Goal: Task Accomplishment & Management: Use online tool/utility

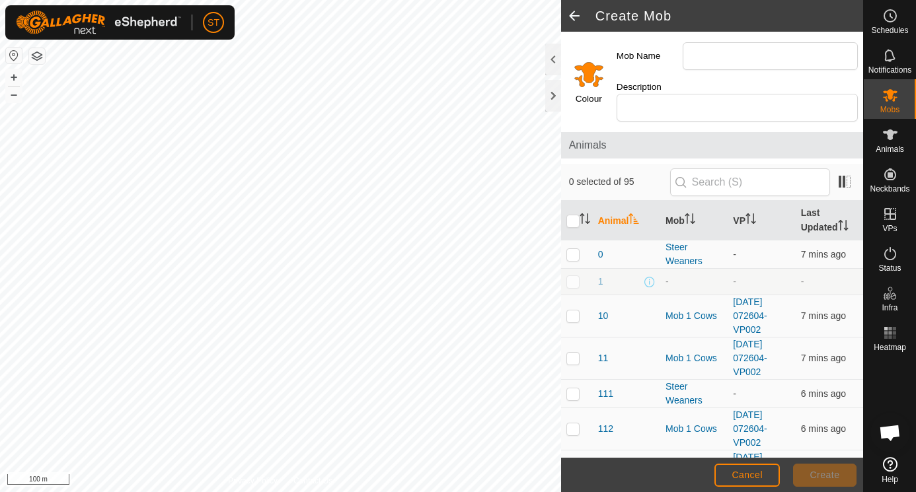
click at [553, 97] on div at bounding box center [553, 96] width 16 height 32
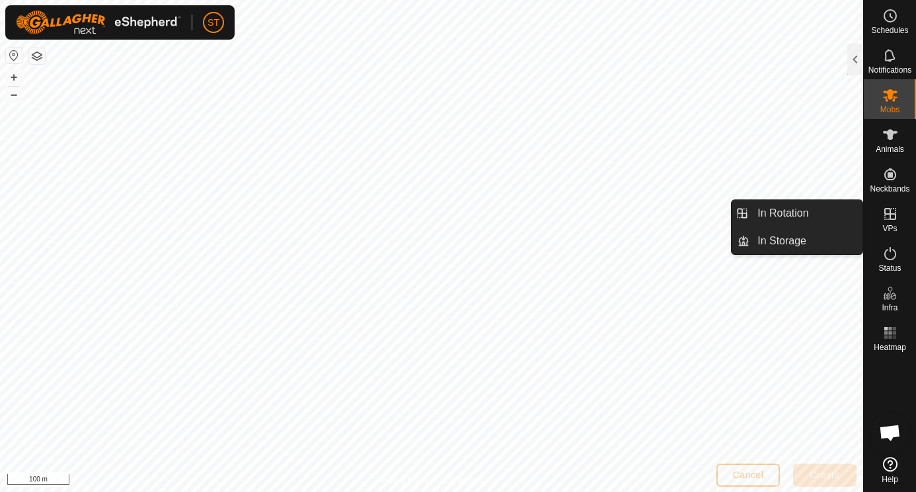
click at [890, 210] on icon at bounding box center [890, 214] width 12 height 12
click at [775, 210] on link "In Rotation" at bounding box center [806, 213] width 113 height 26
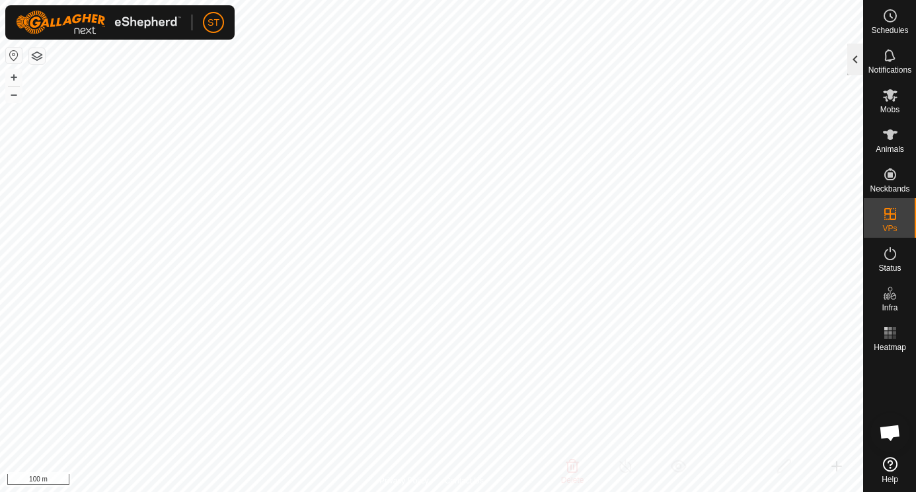
click at [855, 59] on div at bounding box center [855, 60] width 16 height 32
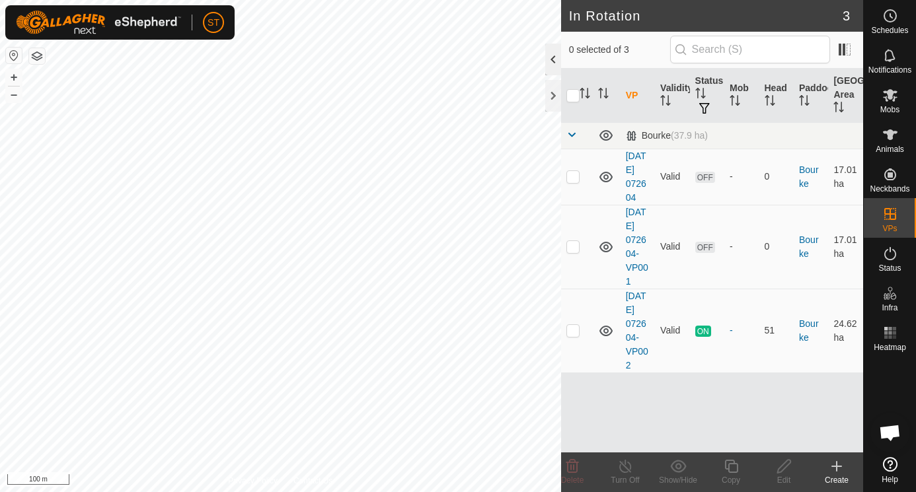
click at [555, 61] on div at bounding box center [553, 60] width 16 height 32
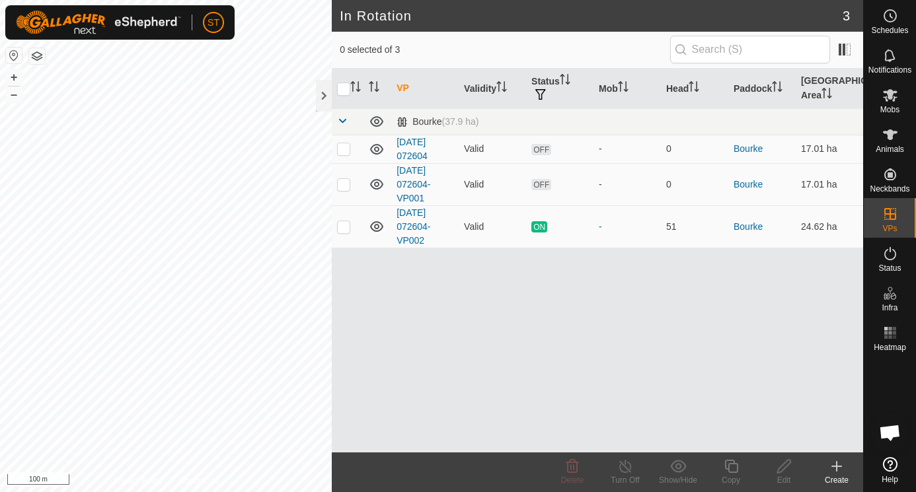
click at [837, 464] on icon at bounding box center [837, 466] width 0 height 9
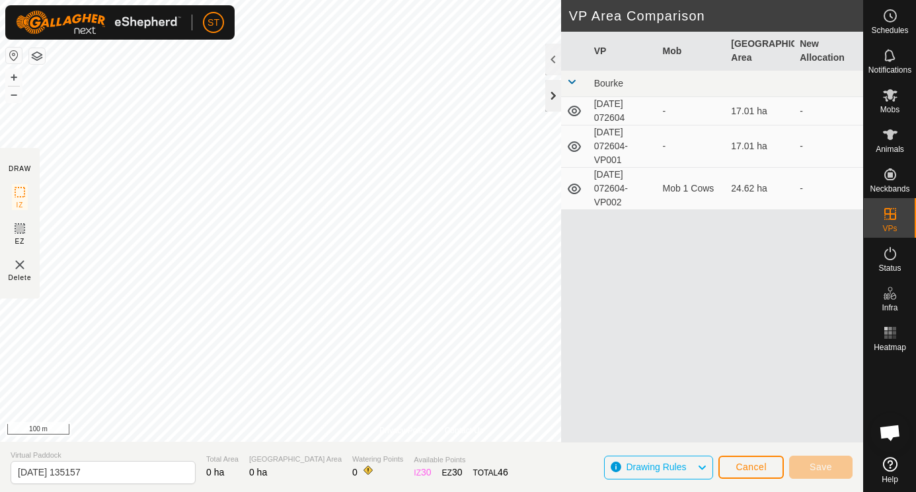
click at [552, 97] on div at bounding box center [553, 96] width 16 height 32
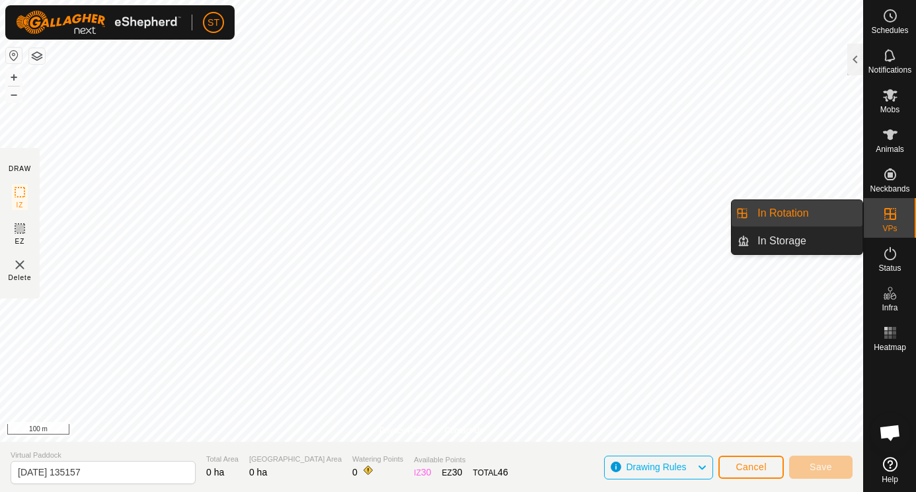
click at [890, 214] on icon at bounding box center [890, 214] width 12 height 12
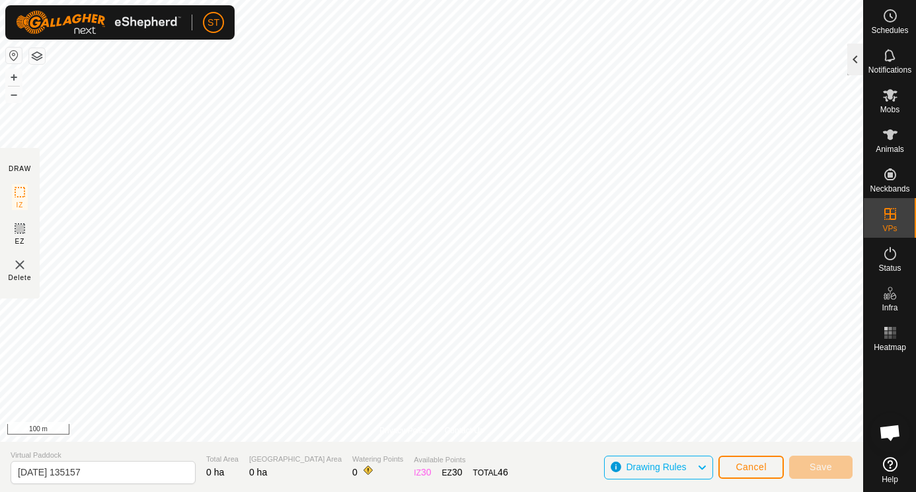
click at [855, 60] on div at bounding box center [855, 60] width 16 height 32
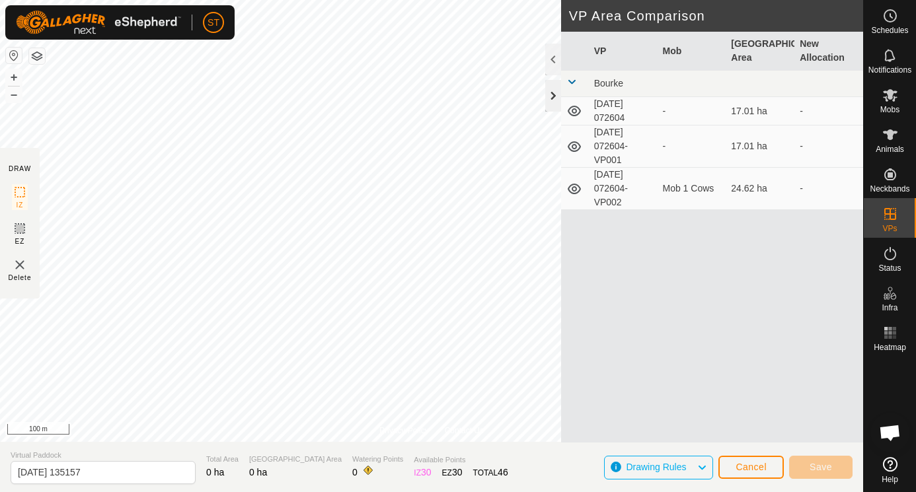
click at [554, 98] on div at bounding box center [553, 96] width 16 height 32
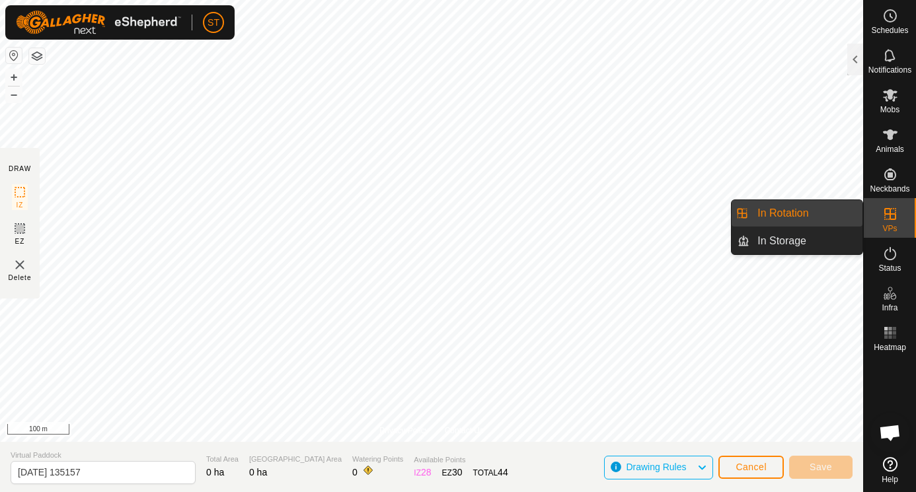
click at [892, 216] on icon at bounding box center [890, 214] width 16 height 16
click at [791, 244] on link "In Storage" at bounding box center [806, 241] width 113 height 26
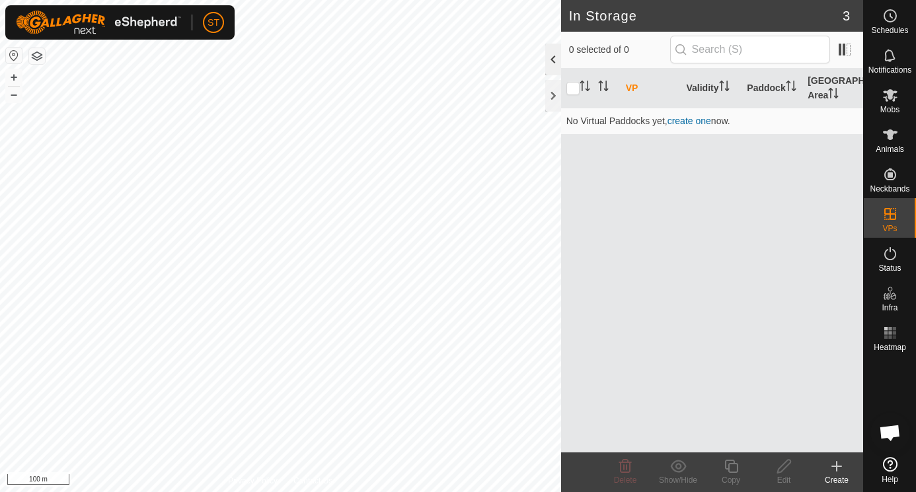
click at [550, 55] on div at bounding box center [553, 60] width 16 height 32
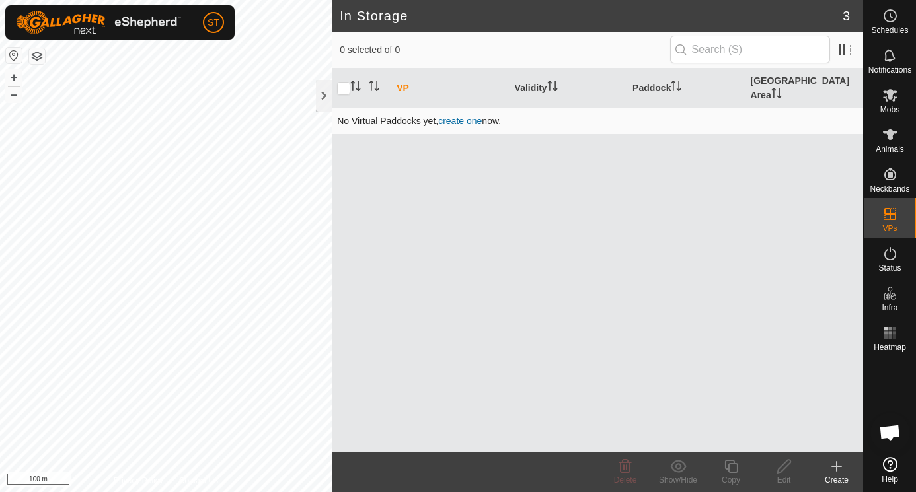
click at [469, 116] on link "create one" at bounding box center [460, 121] width 44 height 11
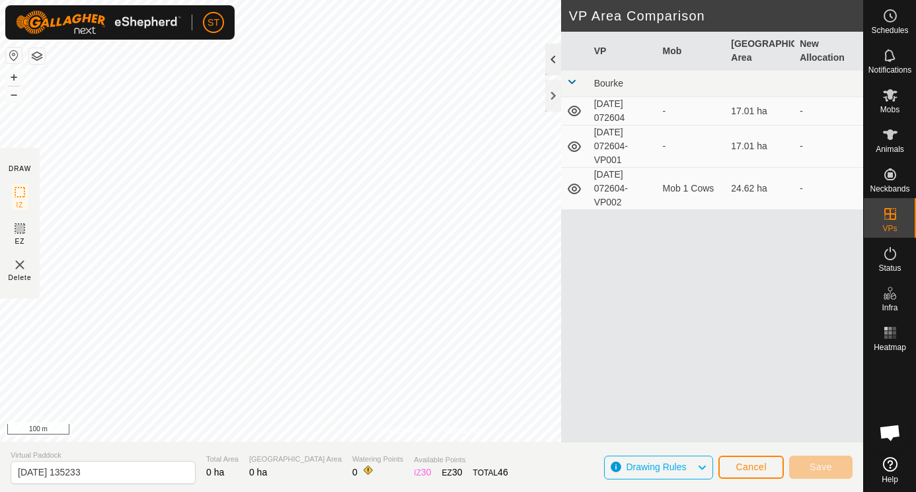
click at [552, 60] on div at bounding box center [553, 60] width 16 height 32
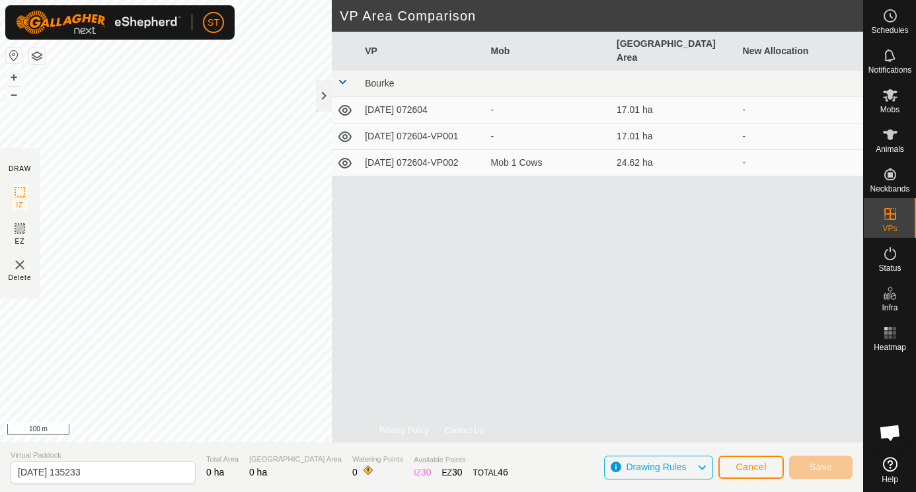
click at [347, 158] on icon at bounding box center [344, 163] width 13 height 11
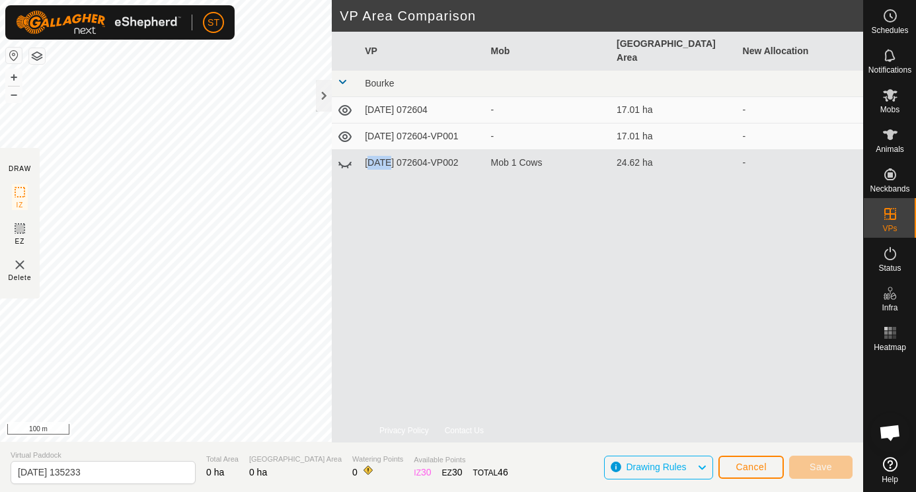
click at [347, 155] on icon at bounding box center [345, 163] width 16 height 16
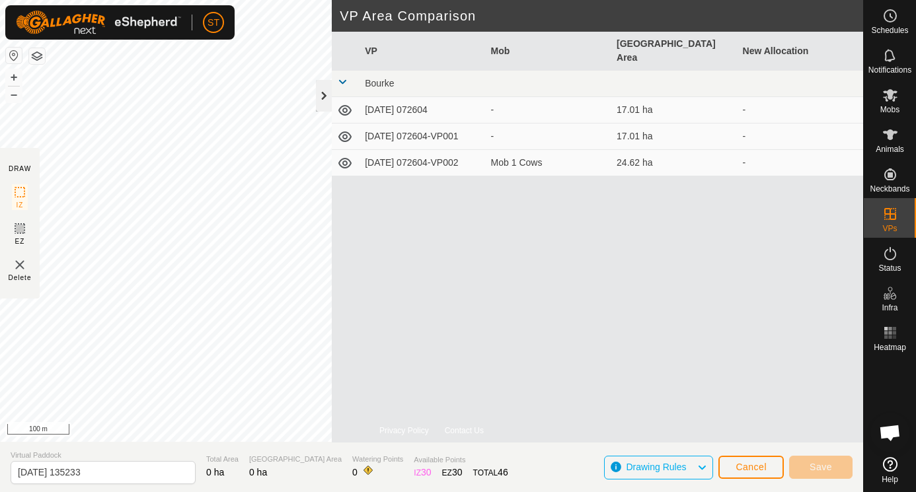
click at [323, 94] on div at bounding box center [324, 96] width 16 height 32
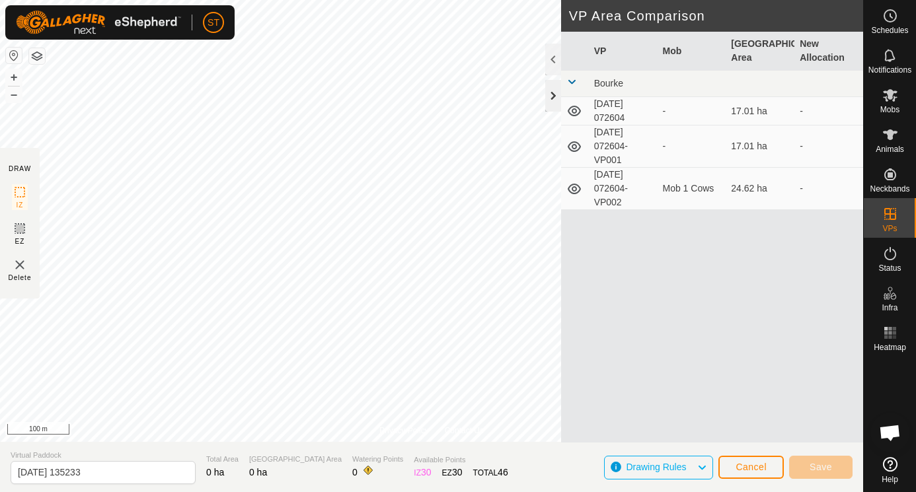
click at [554, 97] on div at bounding box center [553, 96] width 16 height 32
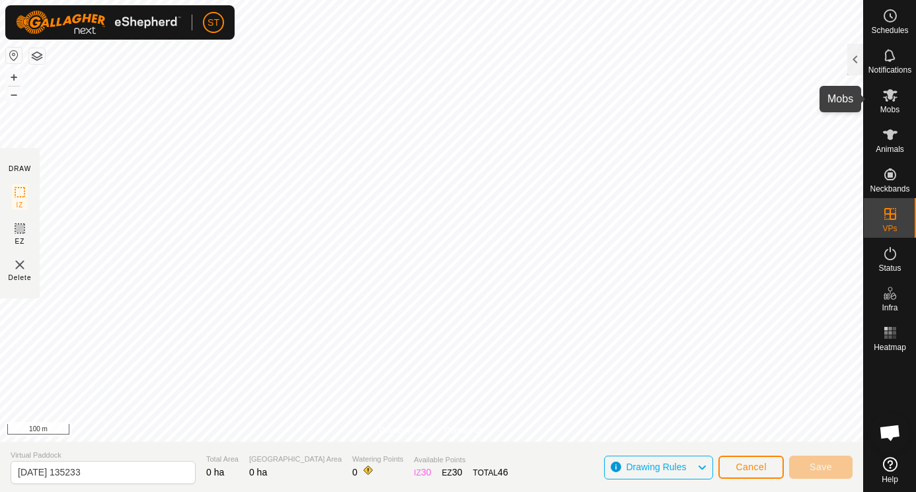
click at [893, 86] on es-mob-svg-icon at bounding box center [891, 95] width 24 height 21
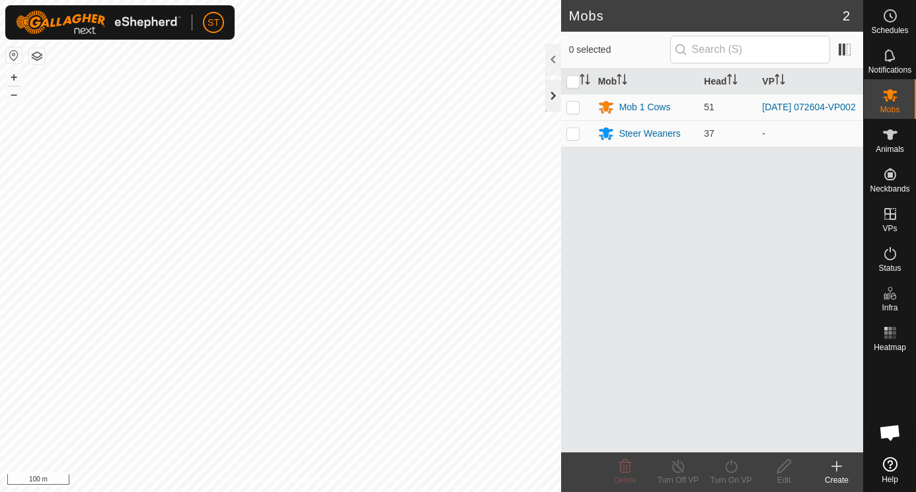
click at [553, 93] on div at bounding box center [553, 96] width 16 height 32
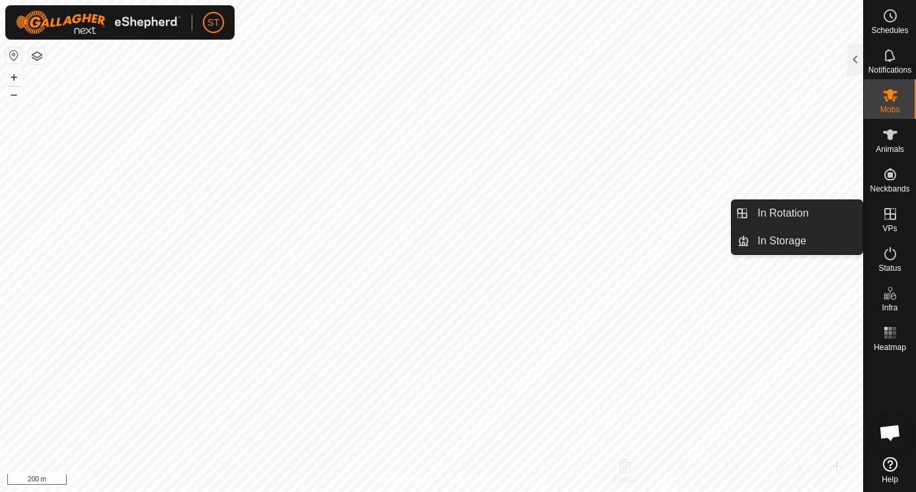
click at [888, 212] on icon at bounding box center [890, 214] width 16 height 16
click at [762, 217] on link "In Rotation" at bounding box center [806, 213] width 113 height 26
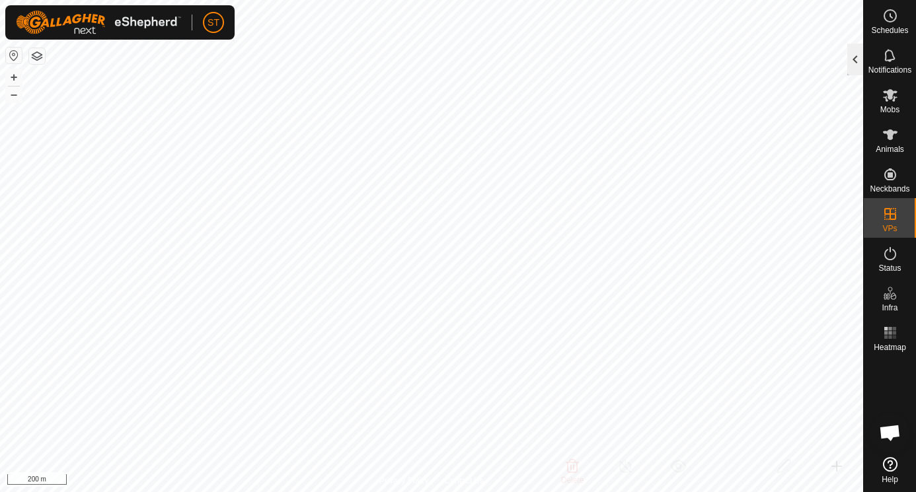
click at [857, 56] on div at bounding box center [855, 60] width 16 height 32
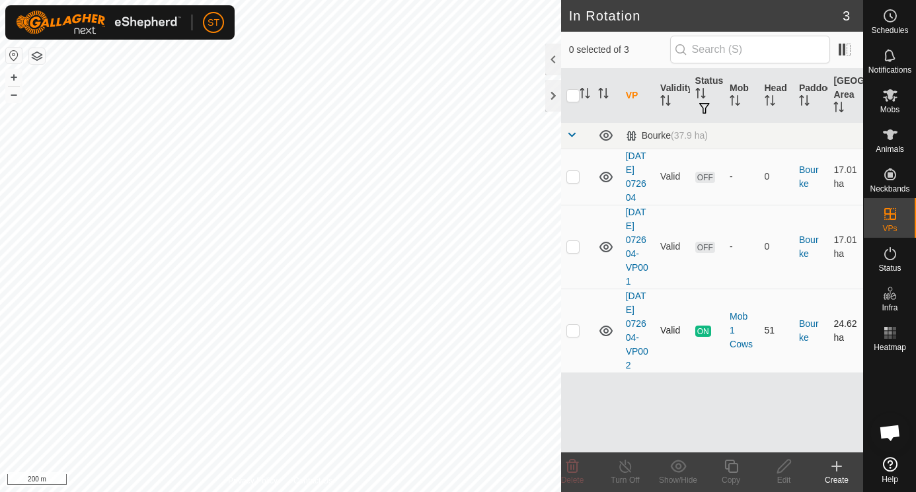
click at [571, 331] on p-checkbox at bounding box center [573, 330] width 13 height 11
checkbox input "true"
click at [732, 470] on icon at bounding box center [731, 467] width 17 height 16
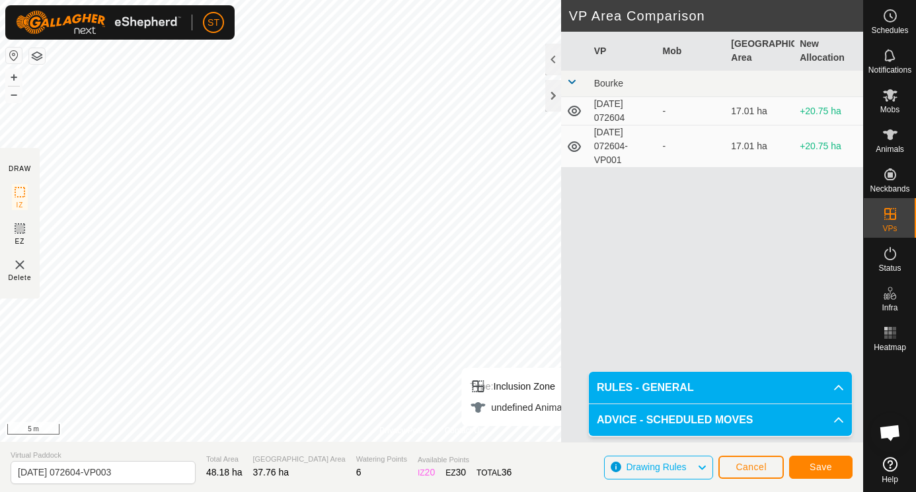
click at [818, 465] on span "Save" at bounding box center [821, 467] width 22 height 11
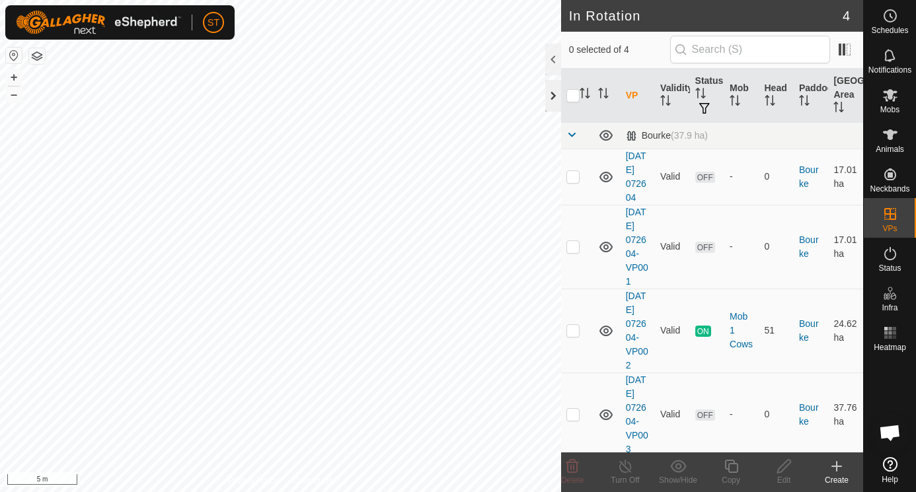
click at [551, 95] on div at bounding box center [553, 96] width 16 height 32
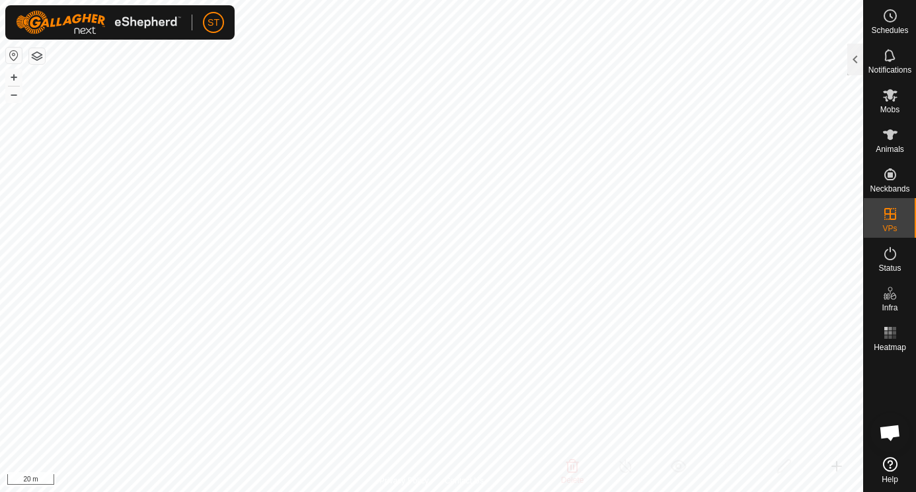
click at [549, 492] on html "ST Schedules Notifications Mobs Animals Neckbands VPs Status Infra Heatmap Help…" at bounding box center [458, 246] width 916 height 492
click at [424, 492] on html "ST Schedules Notifications Mobs Animals Neckbands VPs Status Infra Heatmap Help…" at bounding box center [458, 246] width 916 height 492
click at [440, 492] on html "ST Schedules Notifications Mobs Animals Neckbands VPs Status Infra Heatmap Help…" at bounding box center [458, 246] width 916 height 492
click at [892, 96] on icon at bounding box center [890, 95] width 15 height 13
click at [854, 58] on div at bounding box center [855, 60] width 16 height 32
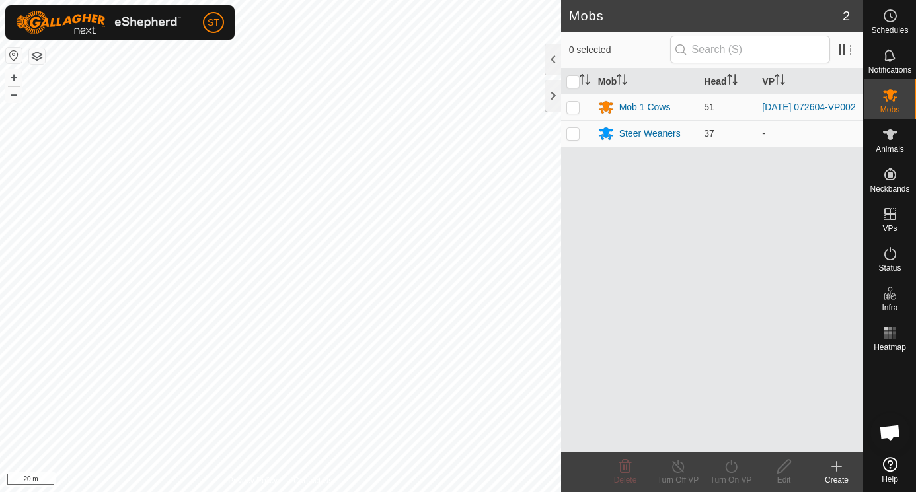
click at [575, 110] on p-checkbox at bounding box center [573, 107] width 13 height 11
checkbox input "true"
click at [733, 467] on icon at bounding box center [731, 467] width 17 height 16
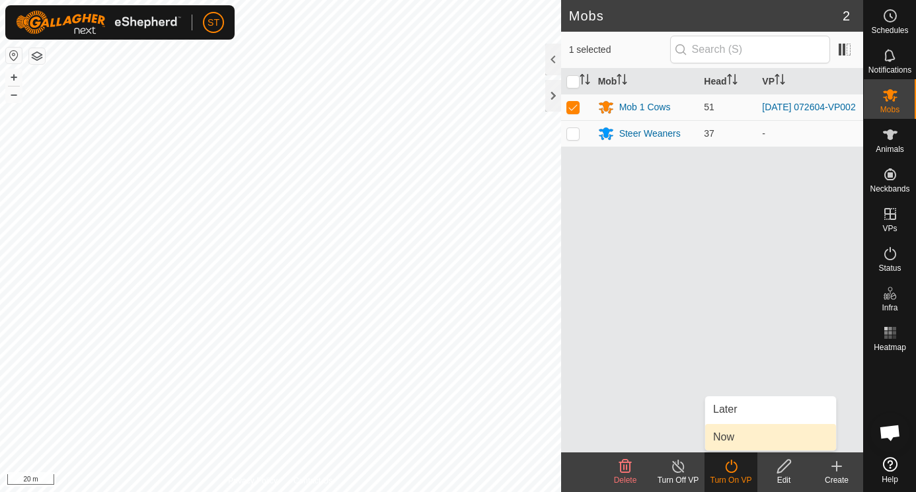
click at [729, 437] on link "Now" at bounding box center [770, 437] width 131 height 26
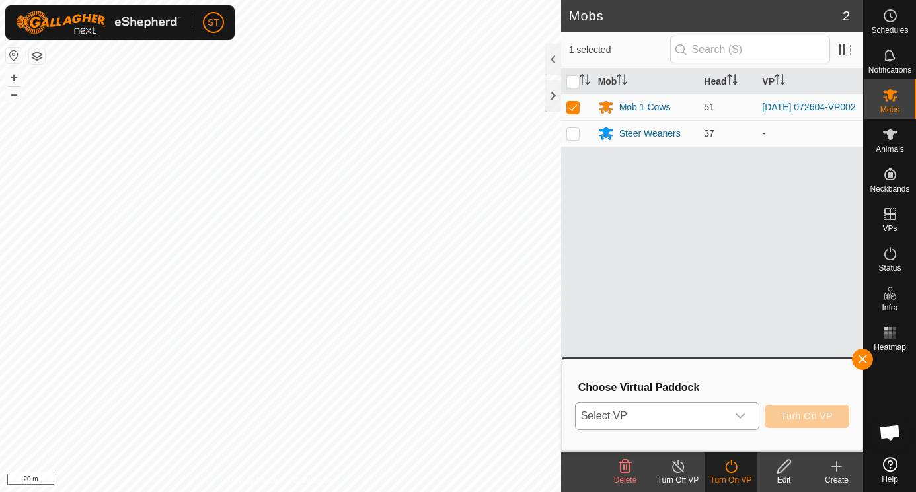
click at [738, 412] on icon "dropdown trigger" at bounding box center [740, 416] width 11 height 11
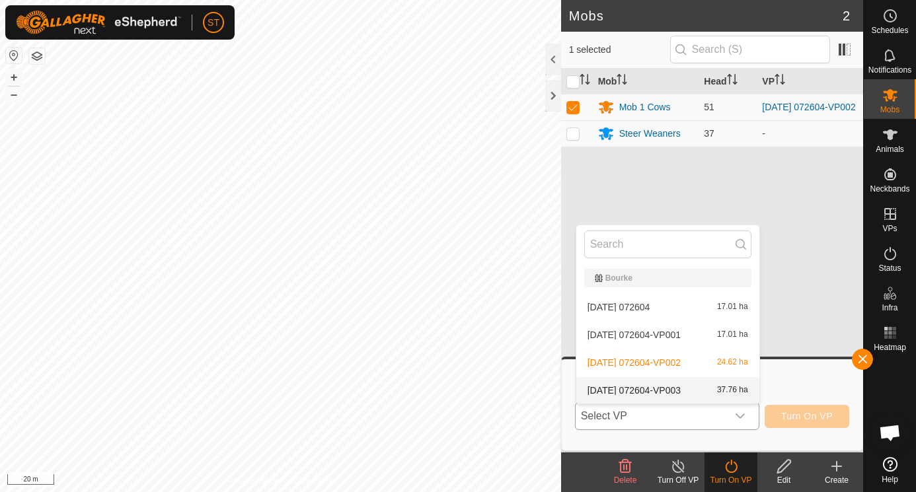
click at [604, 389] on li "[DATE] 072604-VP003 37.76 ha" at bounding box center [667, 390] width 183 height 26
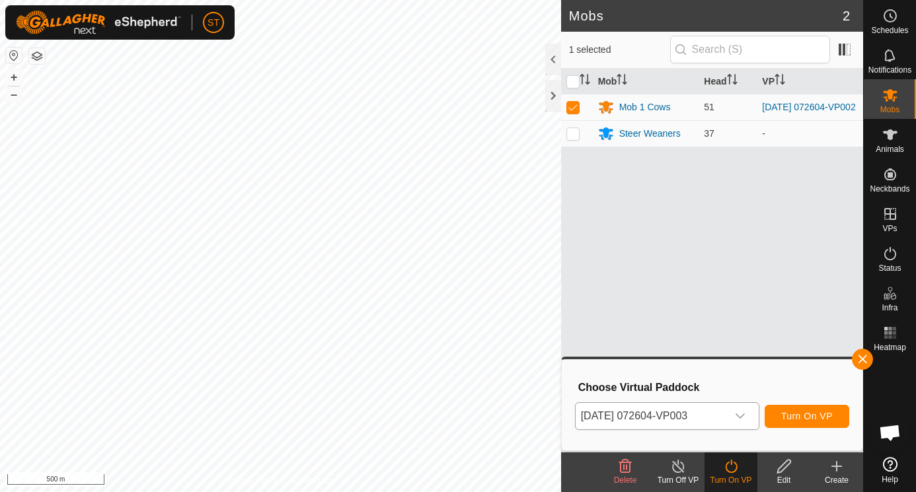
click at [814, 412] on span "Turn On VP" at bounding box center [807, 416] width 52 height 11
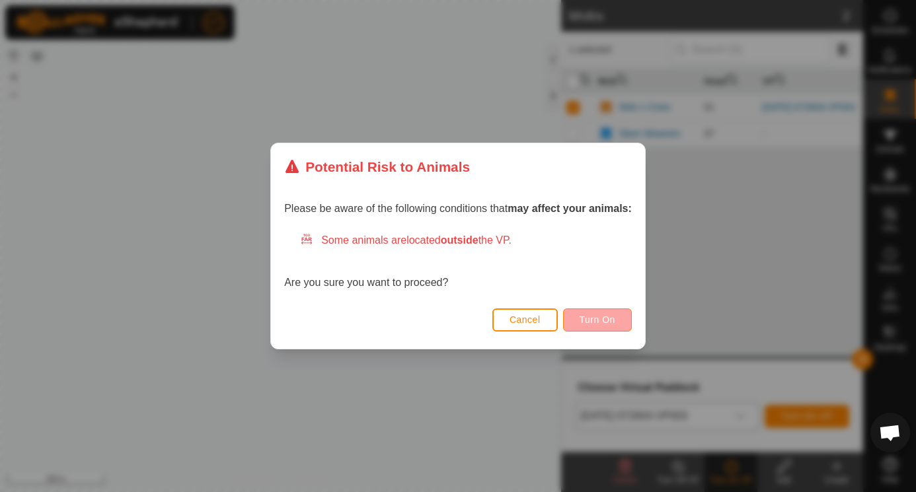
click at [593, 319] on span "Turn On" at bounding box center [598, 320] width 36 height 11
